Goal: Book appointment/travel/reservation

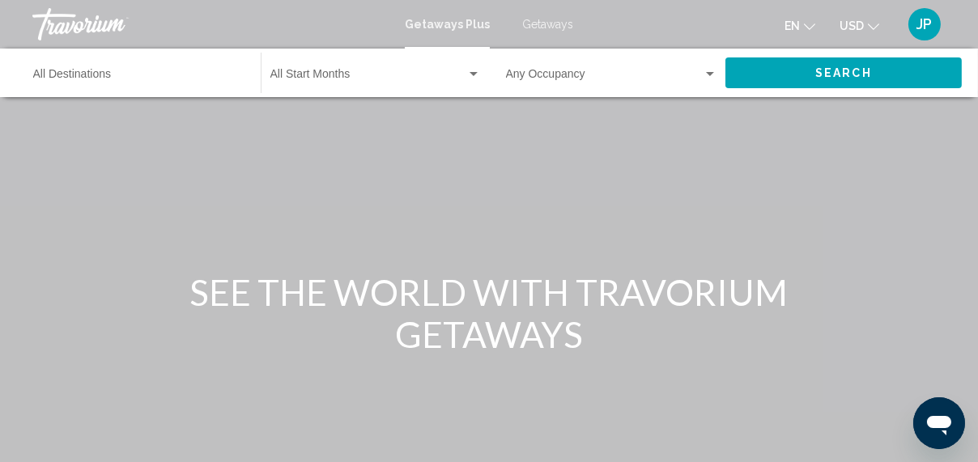
click at [449, 84] on span "Search widget" at bounding box center [368, 77] width 196 height 13
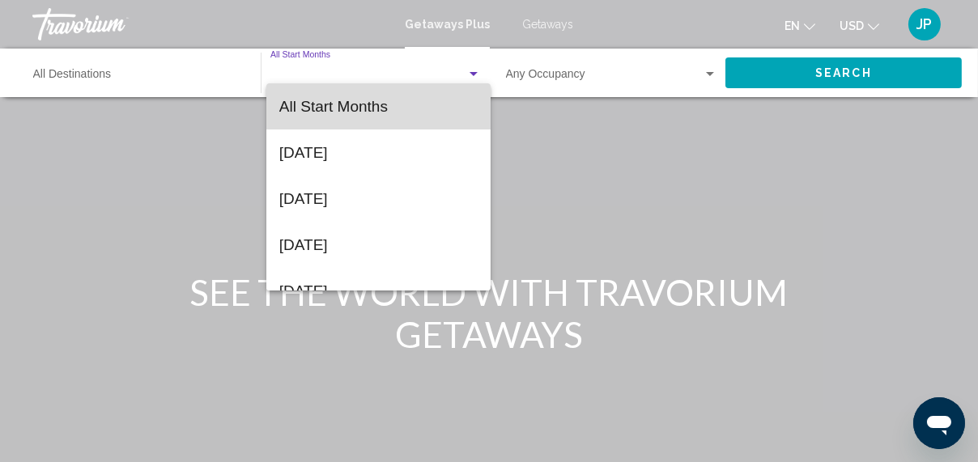
click at [449, 102] on span "All Start Months" at bounding box center [378, 106] width 198 height 46
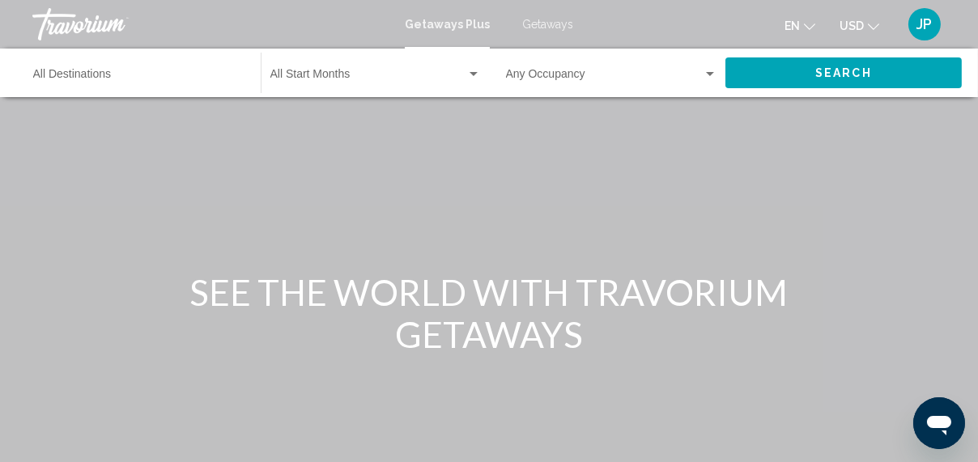
click at [557, 31] on span "Getaways" at bounding box center [547, 24] width 51 height 13
click at [437, 31] on span "Getaways Plus" at bounding box center [444, 24] width 76 height 13
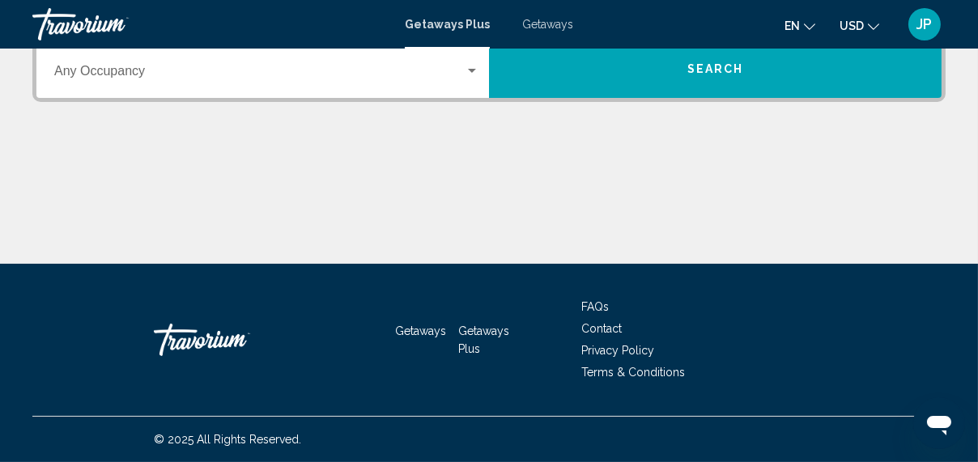
scroll to position [491, 0]
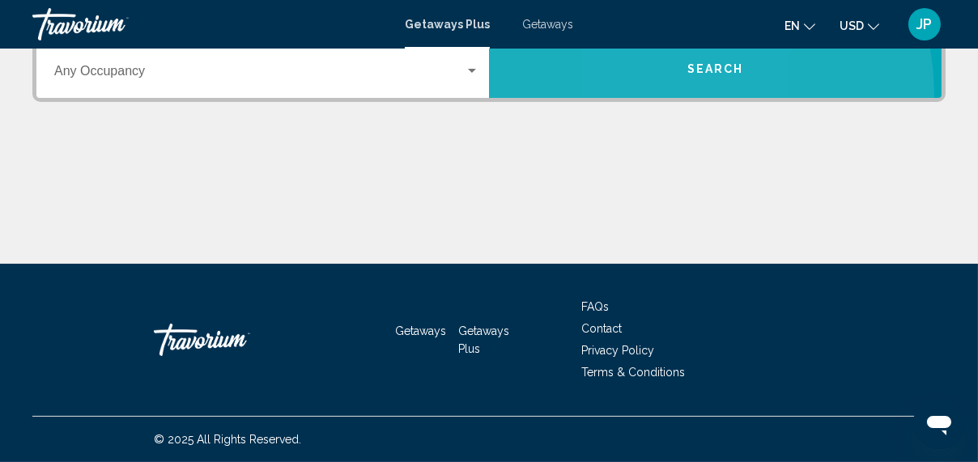
click at [655, 98] on button "Search" at bounding box center [715, 69] width 453 height 58
